Goal: Information Seeking & Learning: Check status

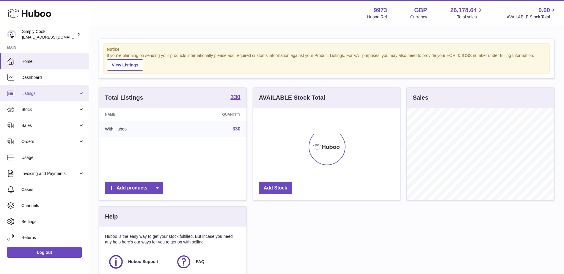
scroll to position [93, 147]
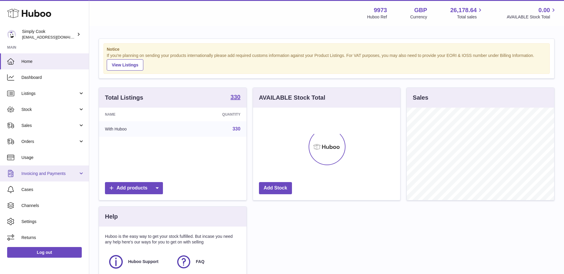
click at [52, 170] on link "Invoicing and Payments" at bounding box center [44, 174] width 89 height 16
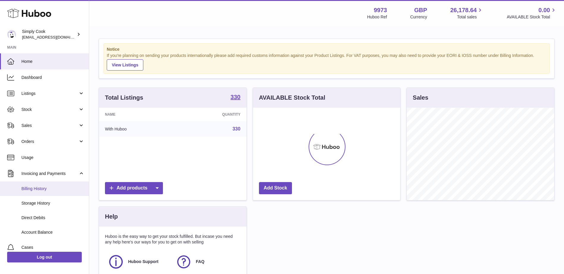
click at [44, 188] on span "Billing History" at bounding box center [52, 189] width 63 height 6
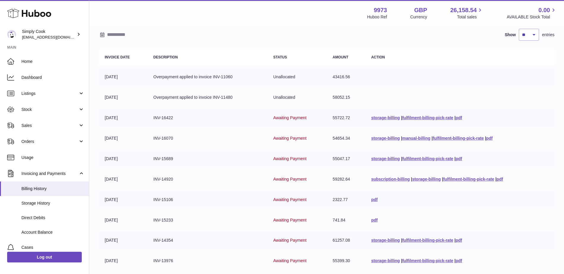
scroll to position [112, 0]
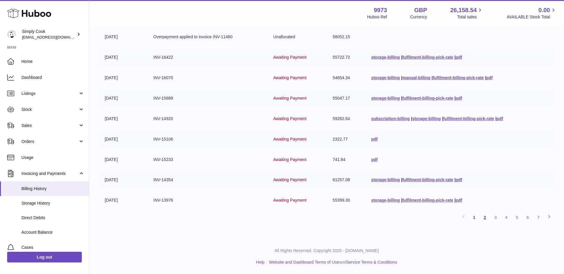
click at [483, 218] on link "2" at bounding box center [484, 217] width 11 height 11
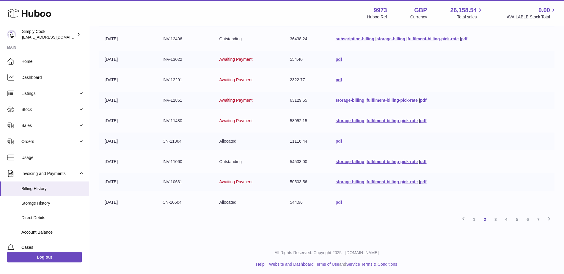
scroll to position [112, 0]
